Goal: Find specific page/section: Find specific page/section

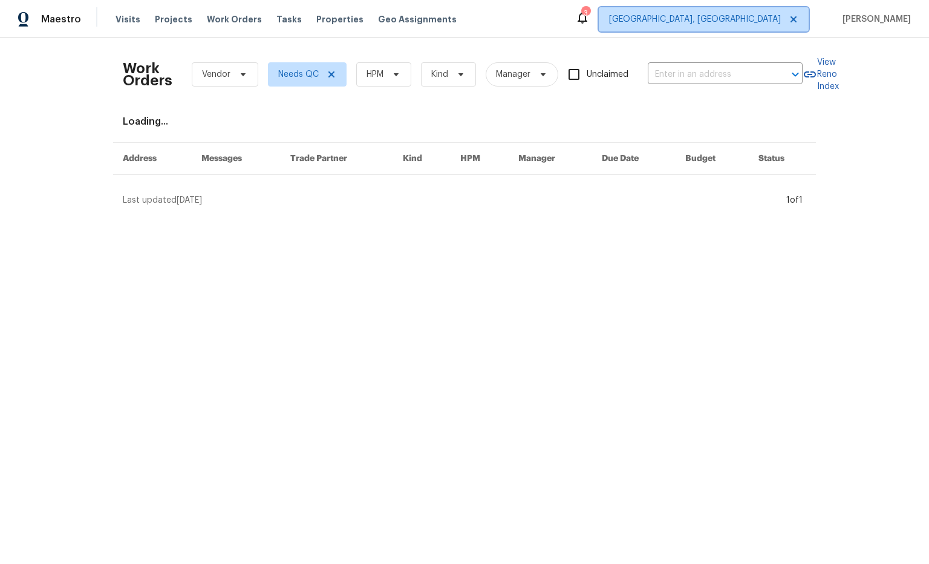
click at [768, 17] on span "[GEOGRAPHIC_DATA], [GEOGRAPHIC_DATA]" at bounding box center [695, 19] width 172 height 12
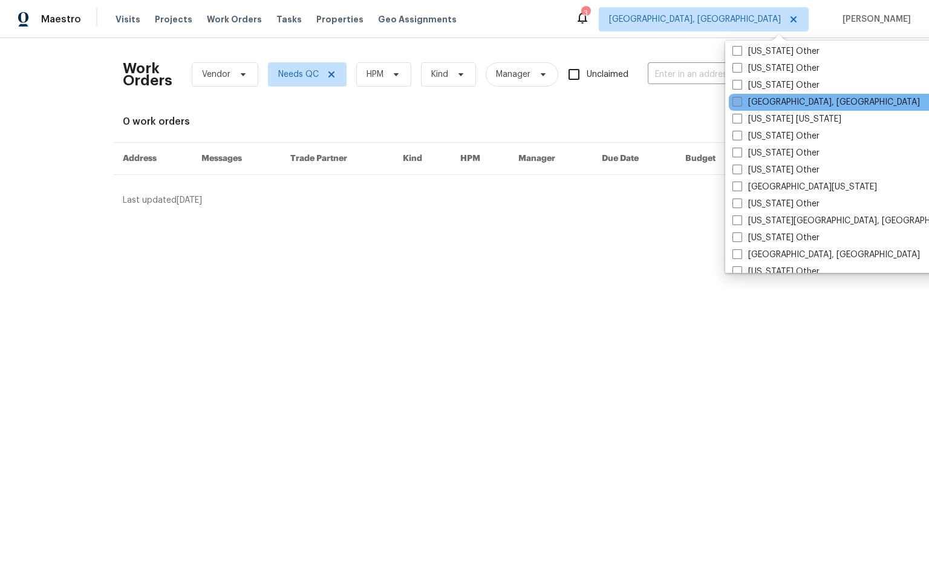
scroll to position [1151, 0]
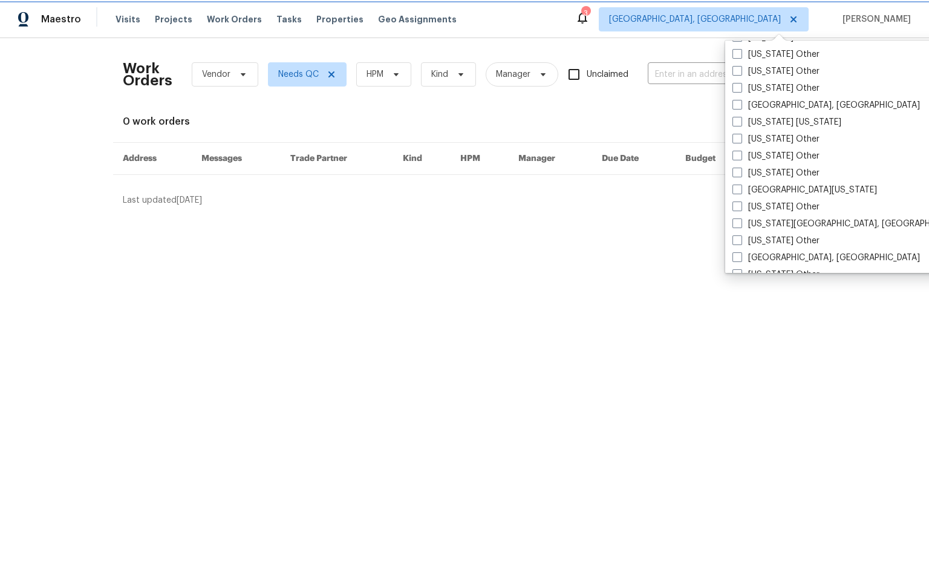
click at [798, 20] on icon at bounding box center [794, 20] width 10 height 10
checkbox input "false"
checkbox input "true"
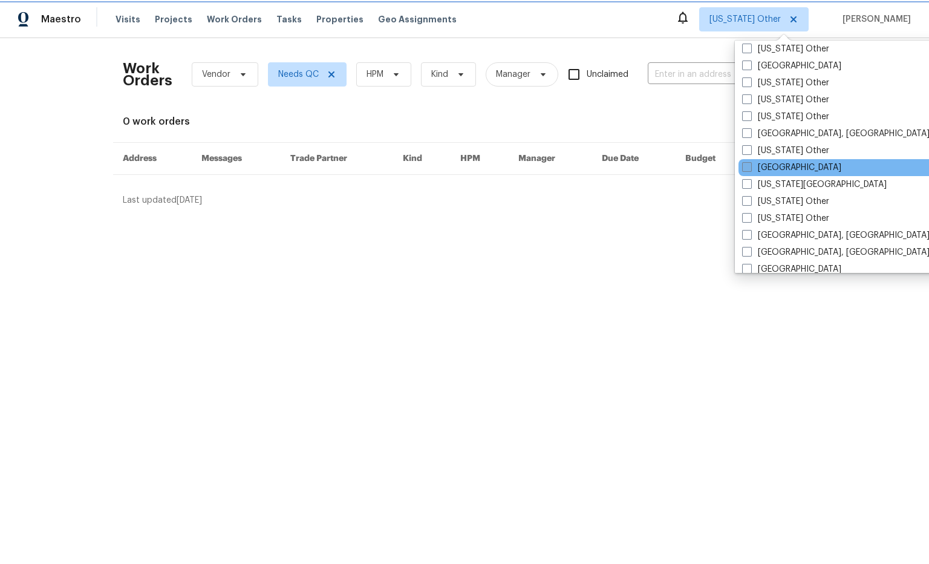
scroll to position [616, 0]
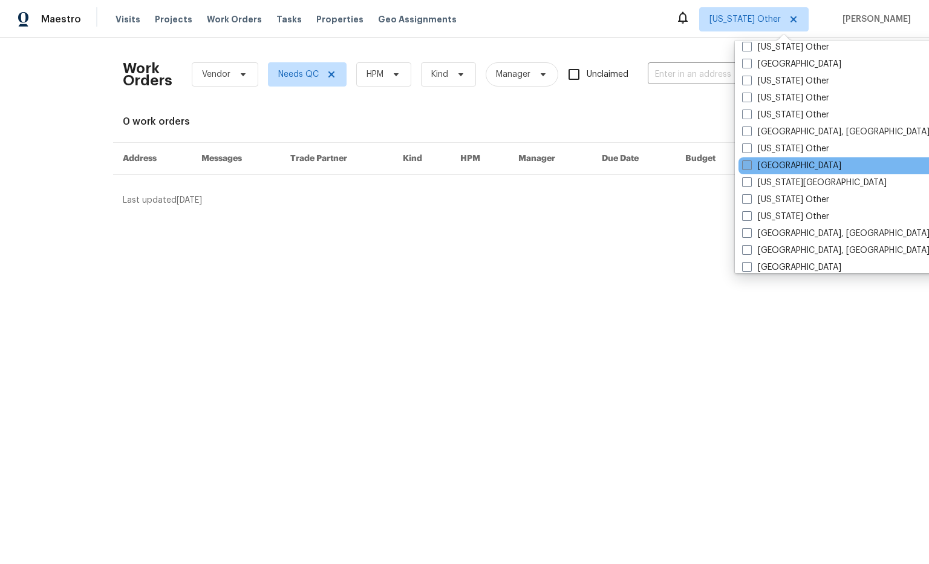
drag, startPoint x: 750, startPoint y: 164, endPoint x: 744, endPoint y: 168, distance: 7.4
click at [750, 164] on span at bounding box center [747, 165] width 10 height 10
click at [750, 164] on input "[GEOGRAPHIC_DATA]" at bounding box center [746, 164] width 8 height 8
checkbox input "true"
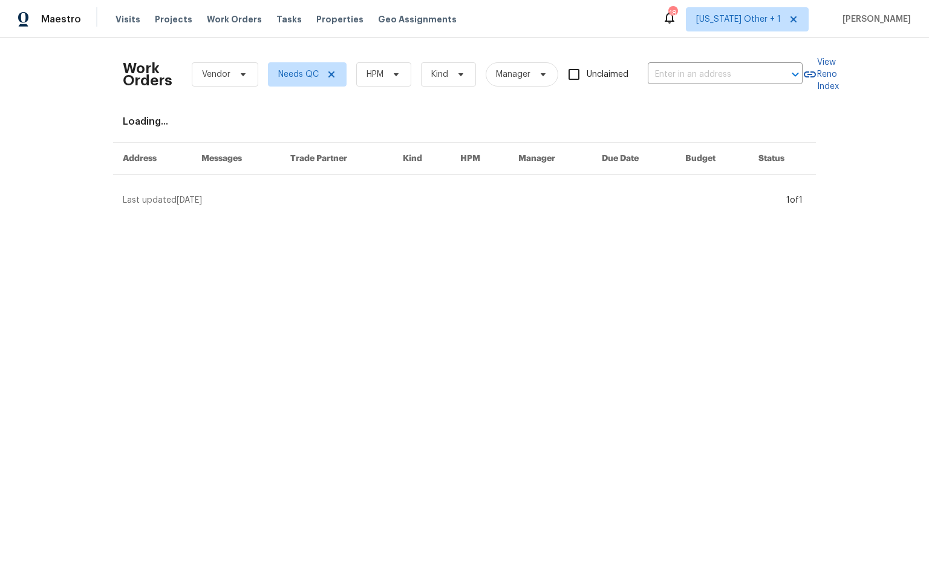
click at [711, 216] on html "Maestro Visits Projects Work Orders Tasks Properties Geo Assignments 18 [US_STA…" at bounding box center [464, 108] width 929 height 216
click at [768, 15] on span "[US_STATE] Other + 1" at bounding box center [738, 19] width 85 height 12
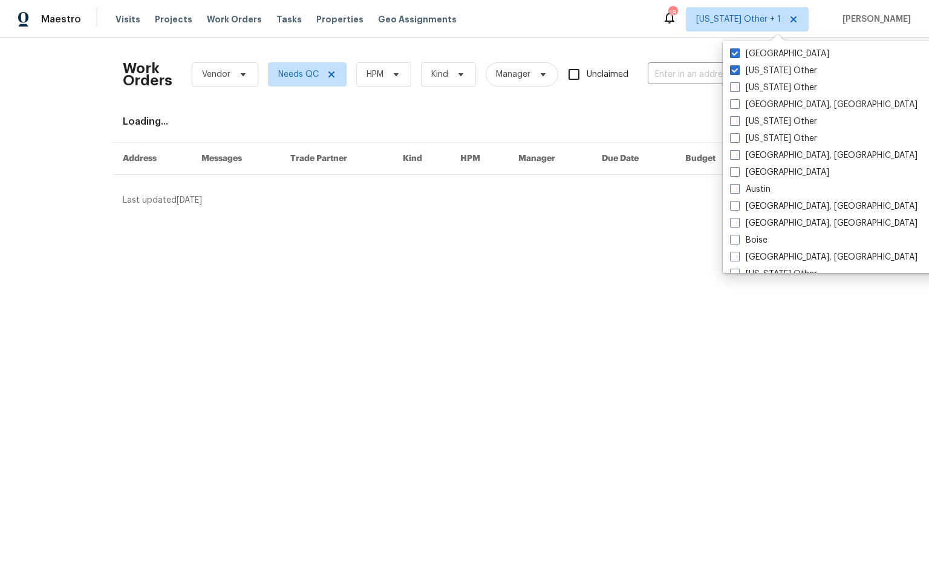
drag, startPoint x: 735, startPoint y: 70, endPoint x: 686, endPoint y: 60, distance: 49.9
click at [735, 70] on span at bounding box center [735, 70] width 10 height 10
click at [735, 70] on input "[US_STATE] Other" at bounding box center [734, 69] width 8 height 8
checkbox input "false"
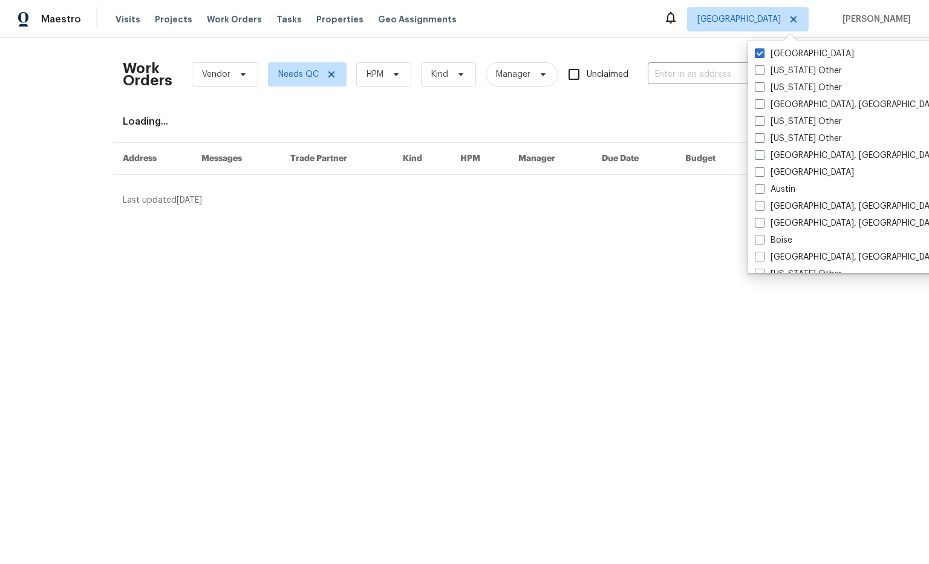
click at [648, 48] on div "Work Orders Vendor Needs QC HPM Kind Manager Unclaimed ​" at bounding box center [463, 74] width 680 height 53
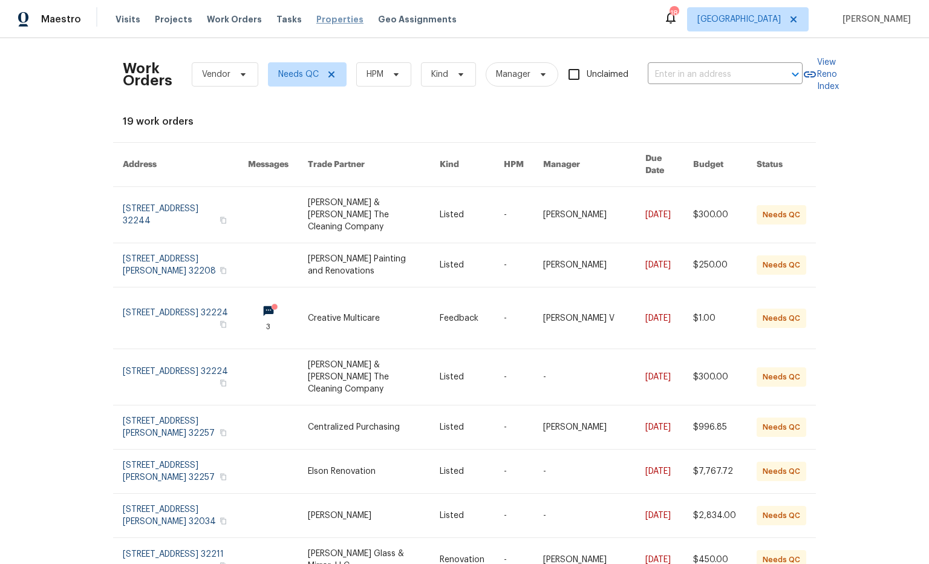
click at [316, 22] on span "Properties" at bounding box center [339, 19] width 47 height 12
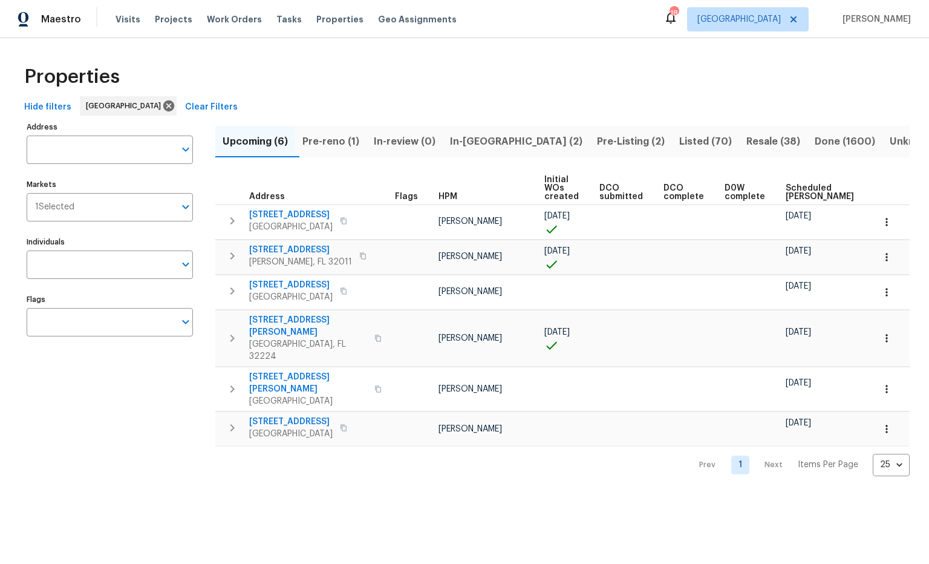
click at [679, 140] on span "Listed (70)" at bounding box center [705, 141] width 53 height 17
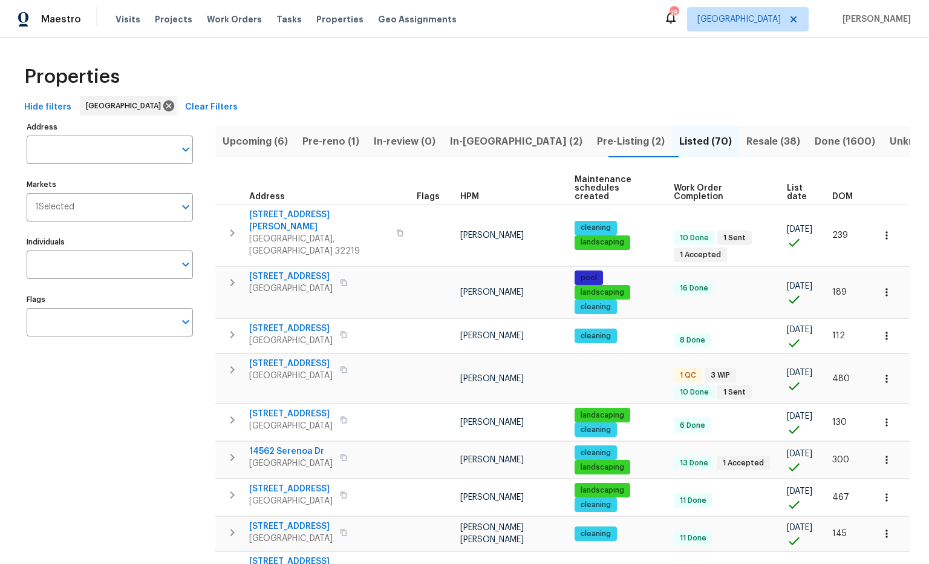
click at [839, 192] on span "DOM" at bounding box center [842, 196] width 21 height 8
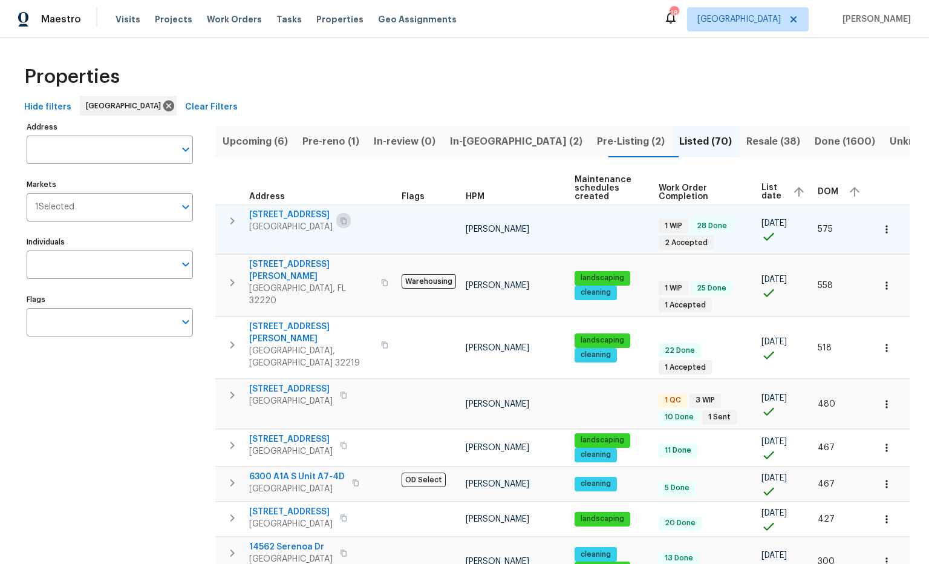
click at [347, 221] on icon "button" at bounding box center [343, 220] width 7 height 7
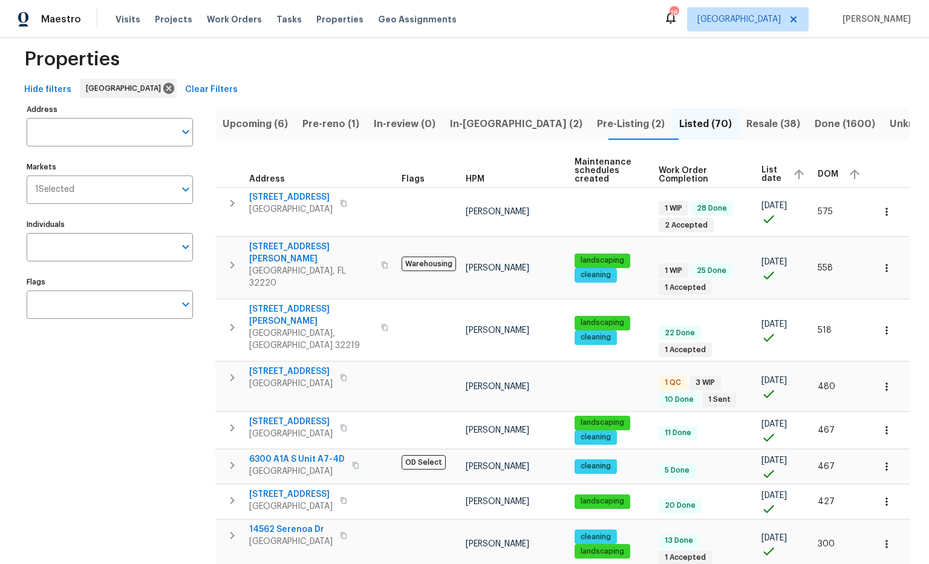
scroll to position [27, 0]
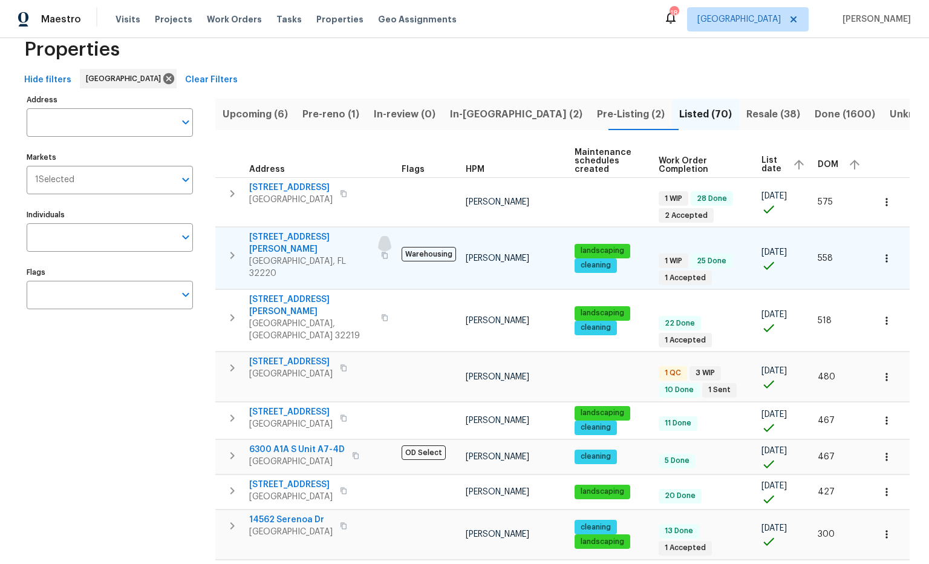
click at [381, 252] on icon "button" at bounding box center [384, 255] width 7 height 7
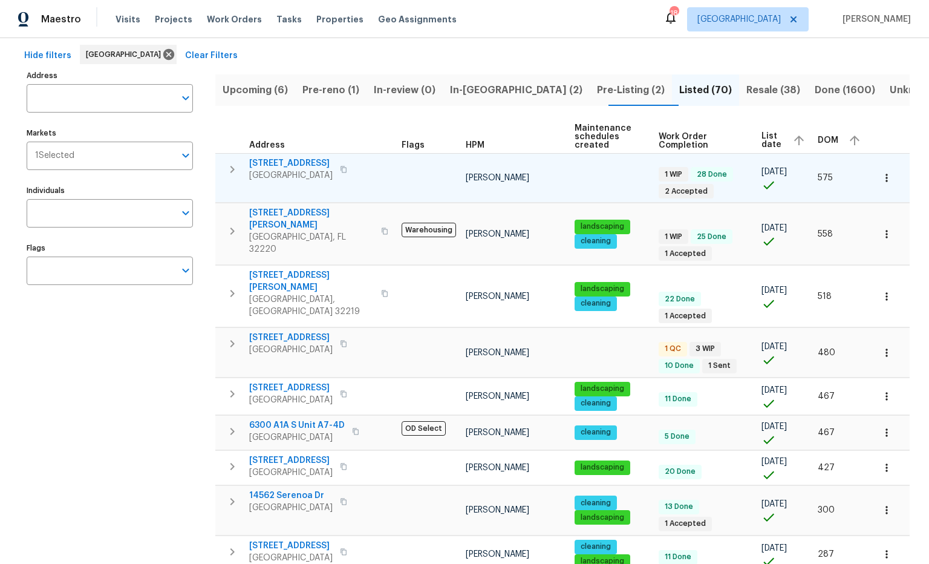
scroll to position [57, 0]
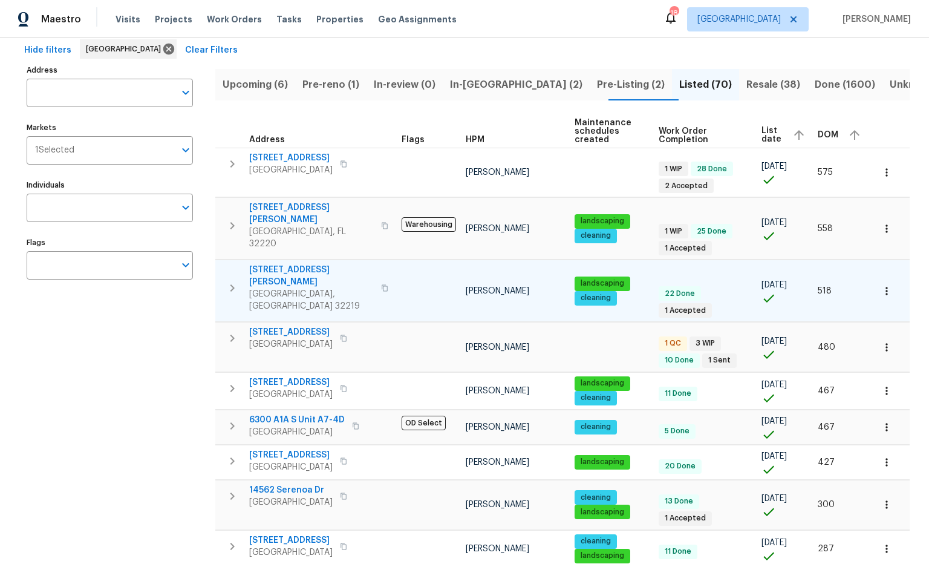
click at [377, 267] on button "button" at bounding box center [384, 287] width 15 height 41
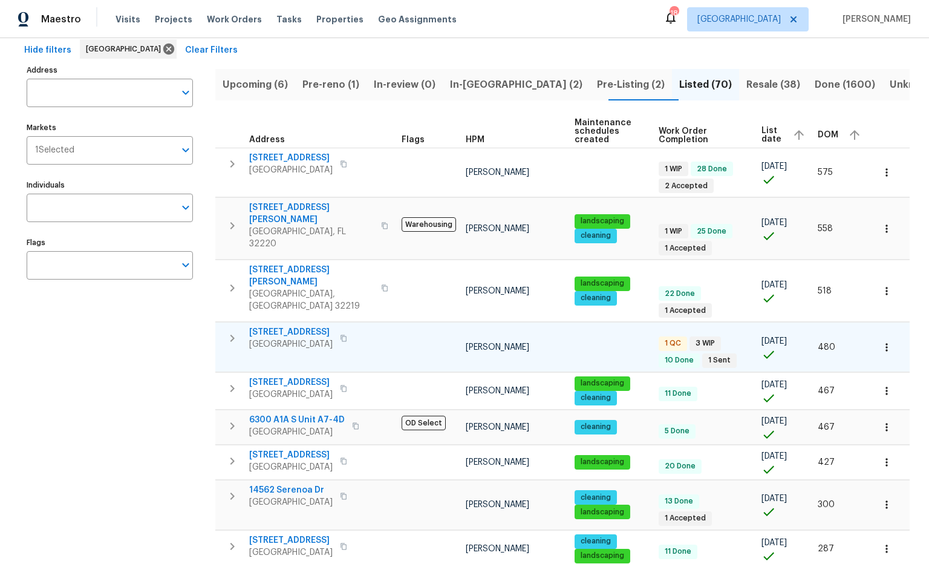
click at [351, 330] on button "button" at bounding box center [343, 338] width 15 height 17
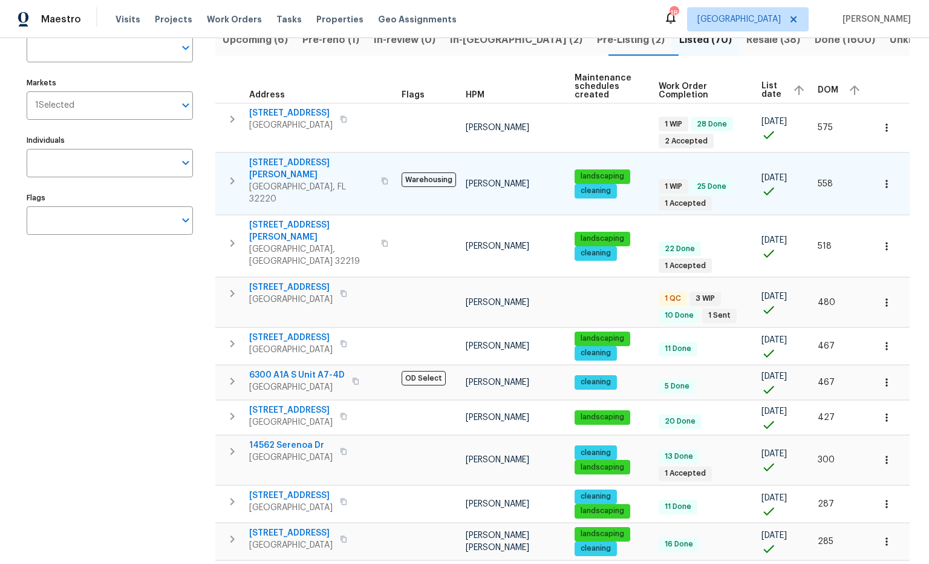
scroll to position [103, 0]
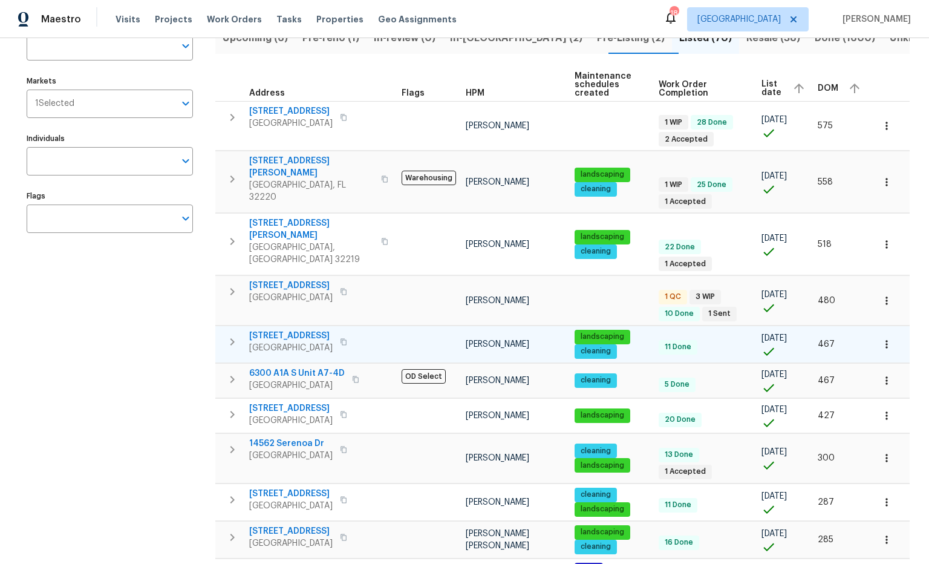
click at [351, 333] on button "button" at bounding box center [343, 341] width 15 height 17
click at [345, 338] on icon "button" at bounding box center [343, 341] width 7 height 7
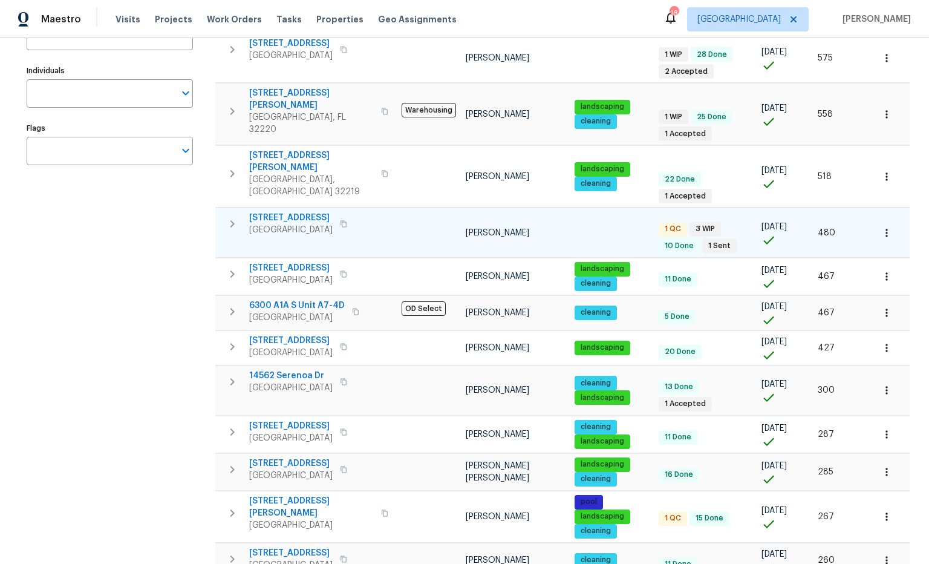
scroll to position [172, 0]
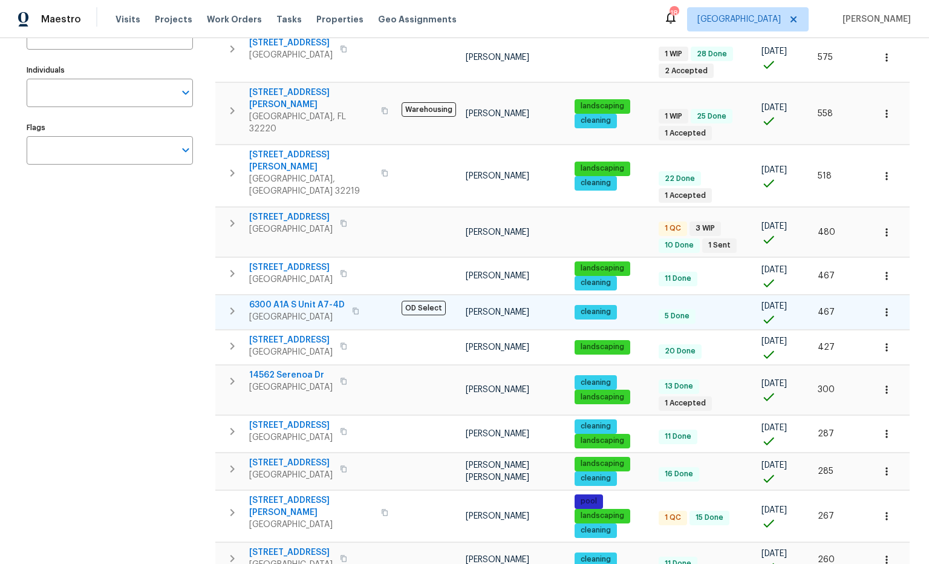
click at [363, 302] on button "button" at bounding box center [355, 310] width 15 height 17
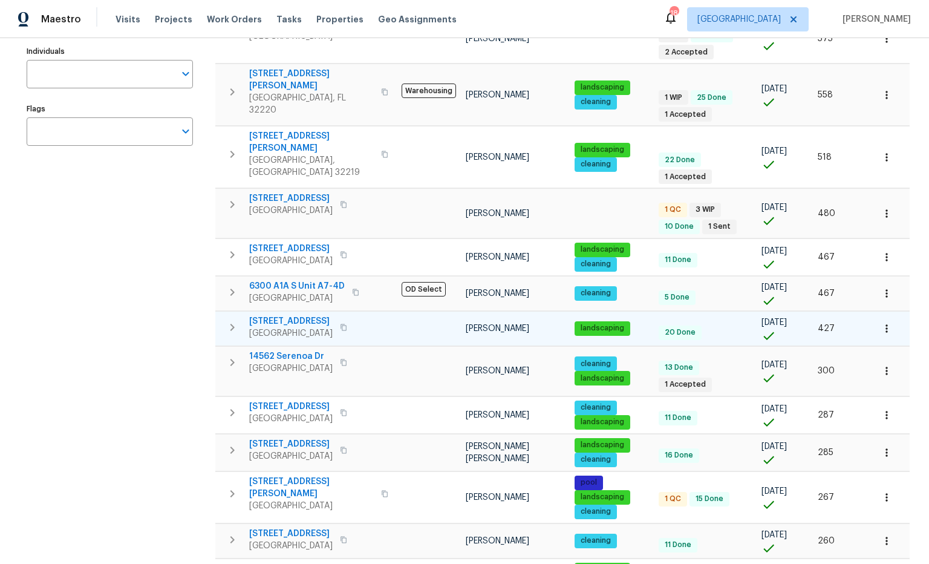
click at [347, 324] on icon "button" at bounding box center [343, 327] width 7 height 7
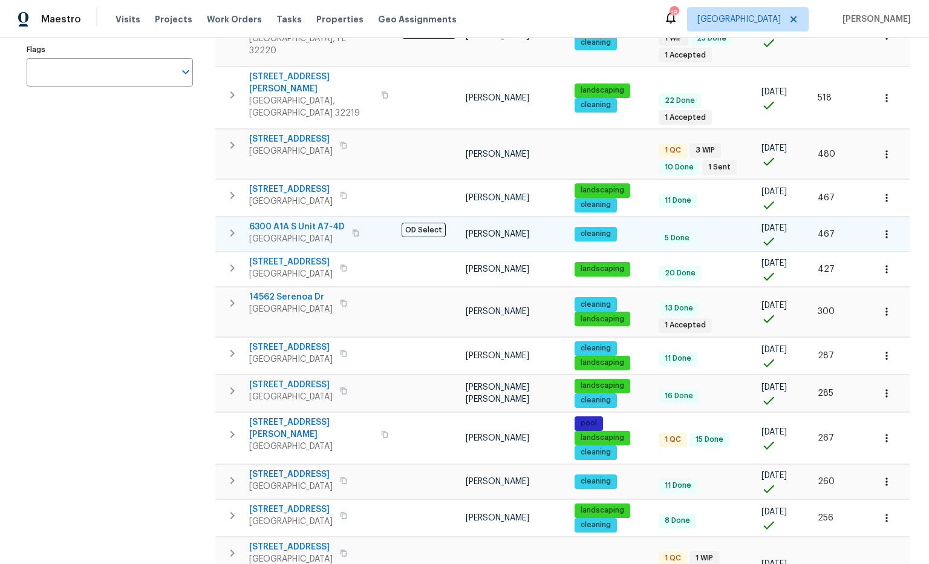
scroll to position [253, 0]
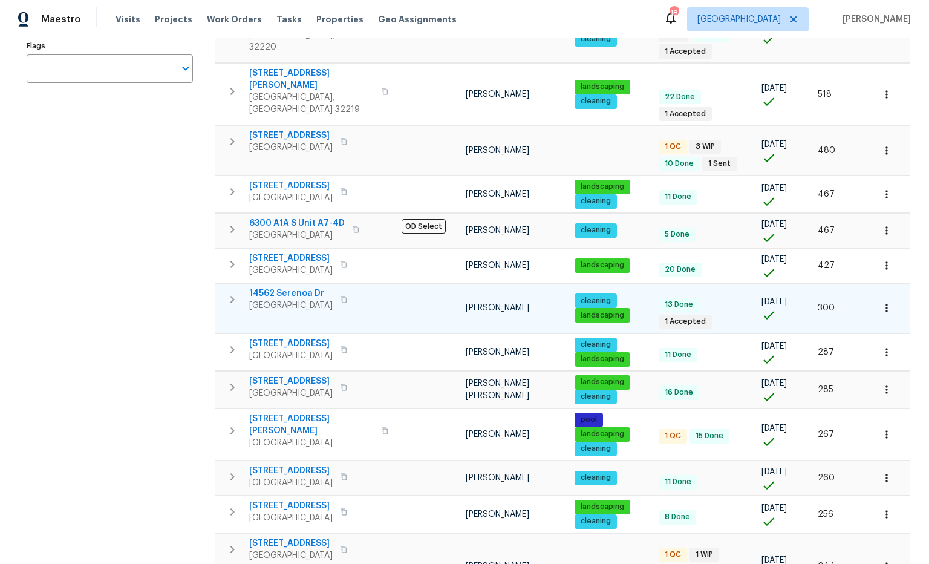
click at [347, 296] on icon "button" at bounding box center [343, 299] width 7 height 7
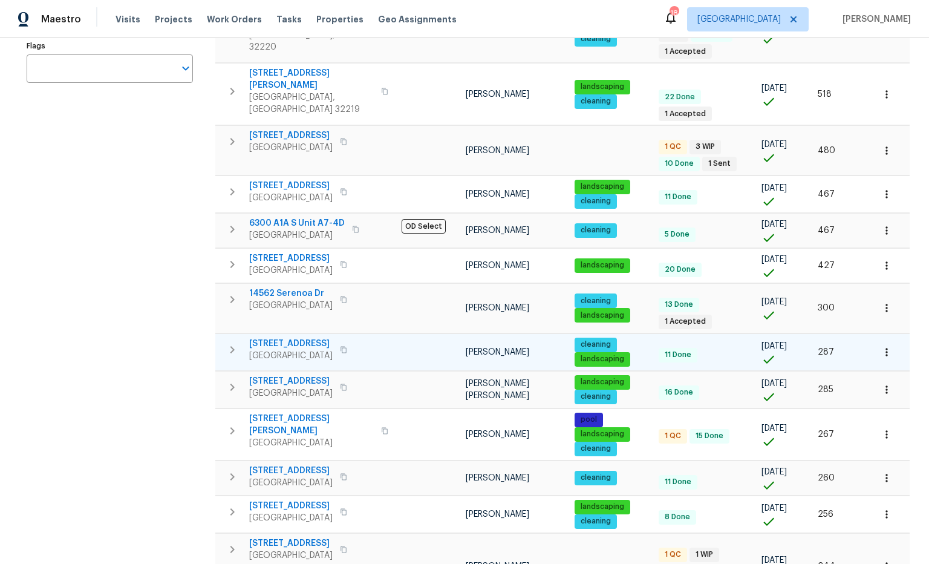
click at [347, 346] on icon "button" at bounding box center [343, 349] width 7 height 7
